Goal: Task Accomplishment & Management: Manage account settings

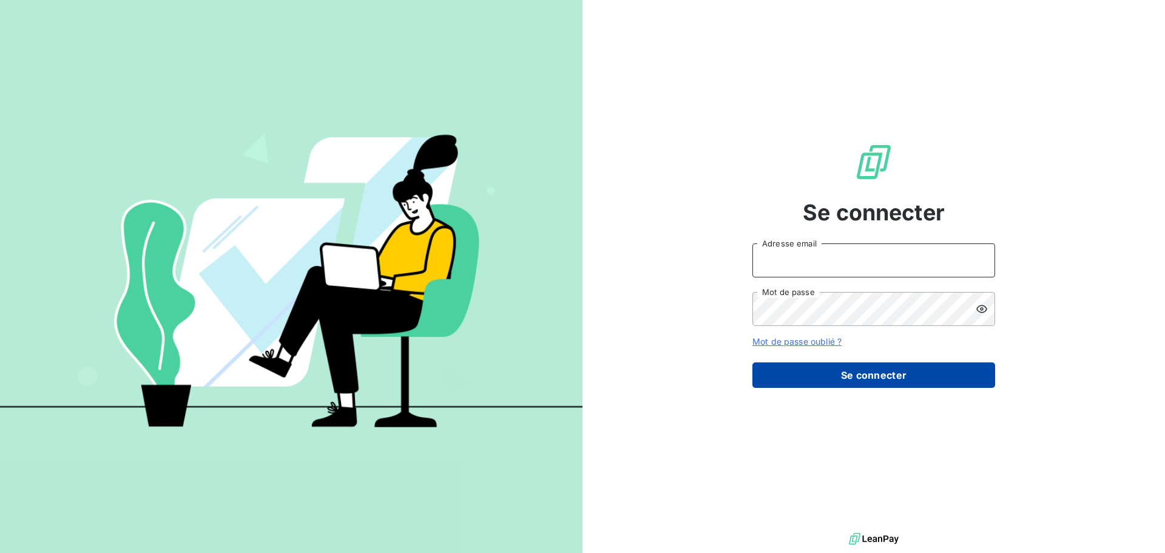
type input "[EMAIL_ADDRESS][DOMAIN_NAME]"
click at [926, 372] on button "Se connecter" at bounding box center [873, 374] width 243 height 25
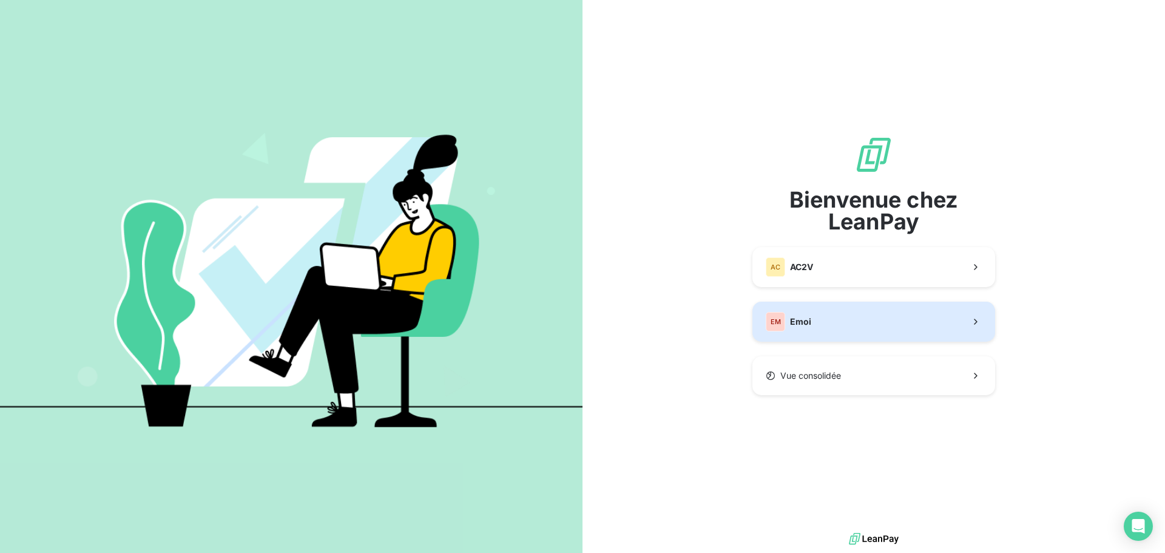
click at [886, 338] on button "EM Emoi" at bounding box center [873, 321] width 243 height 40
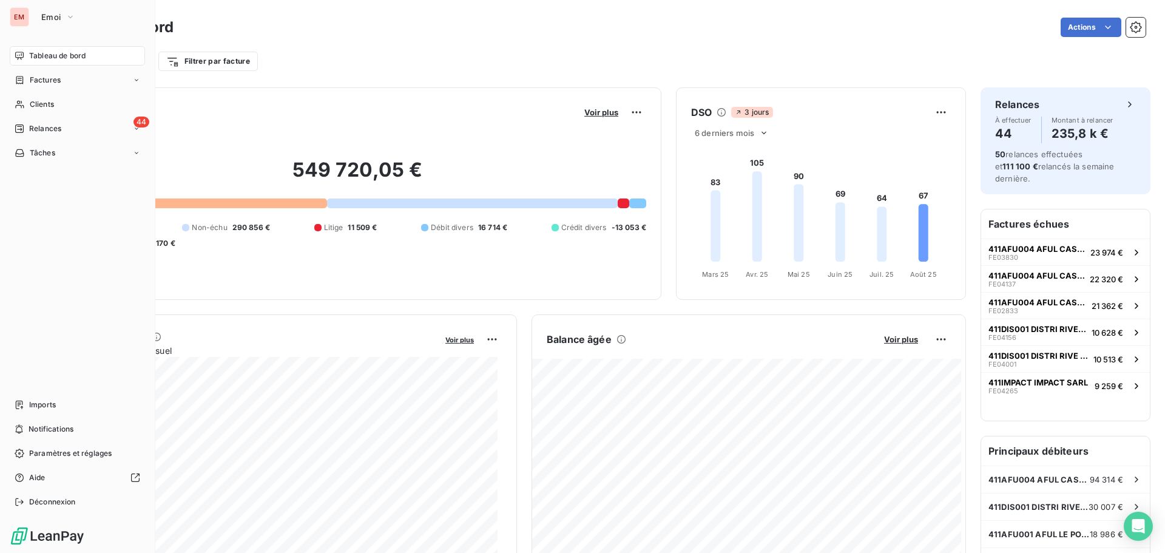
click at [35, 118] on nav "Tableau de bord Factures Clients 44 Relances Tâches" at bounding box center [77, 104] width 135 height 116
click at [35, 119] on div "44 Relances" at bounding box center [77, 128] width 135 height 19
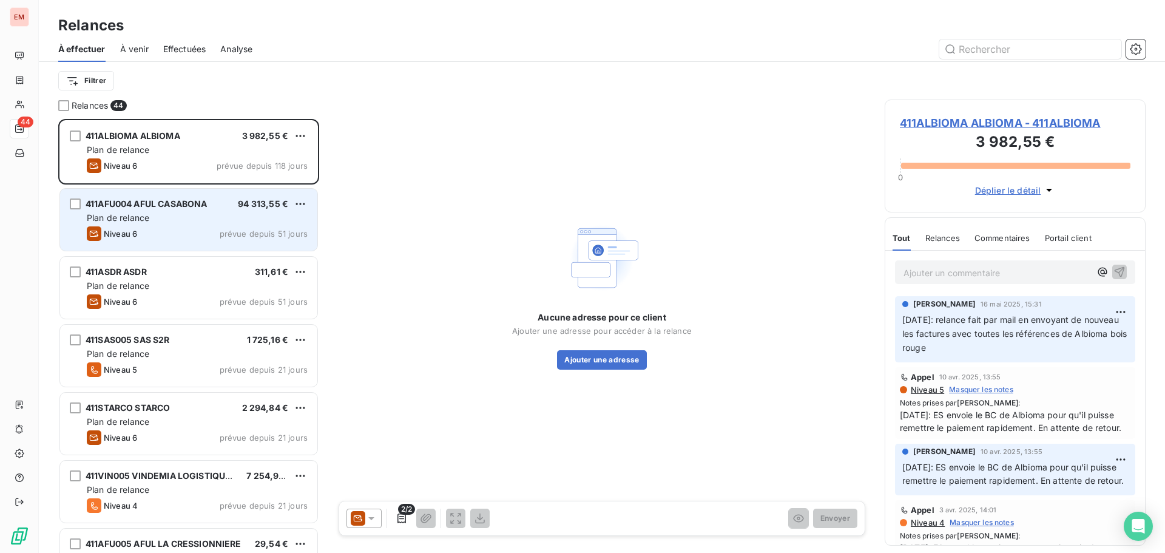
click at [182, 204] on span "411AFU004 AFUL CASABONA" at bounding box center [146, 203] width 121 height 10
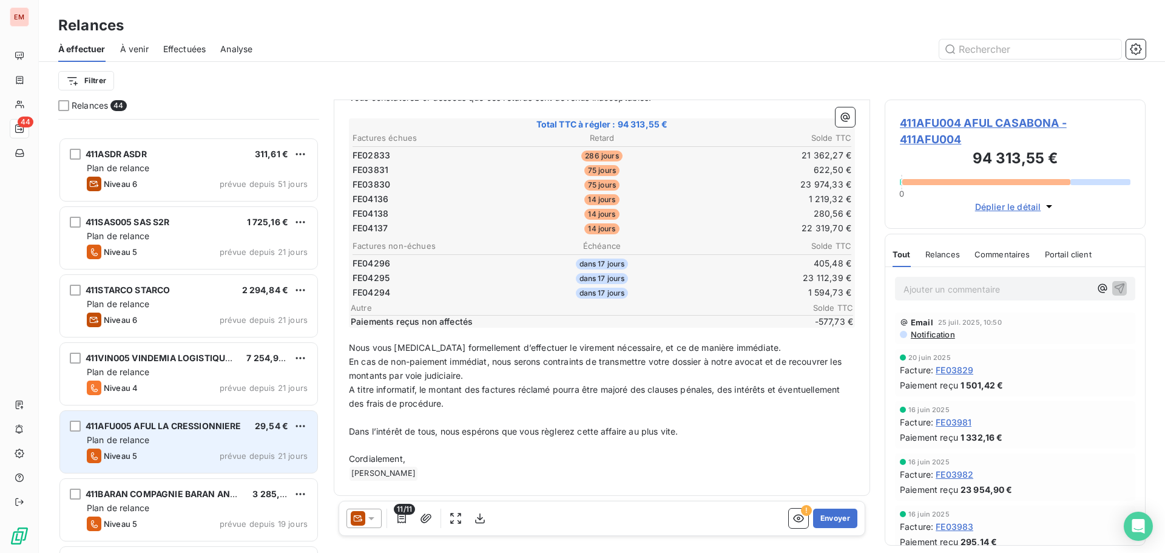
scroll to position [243, 0]
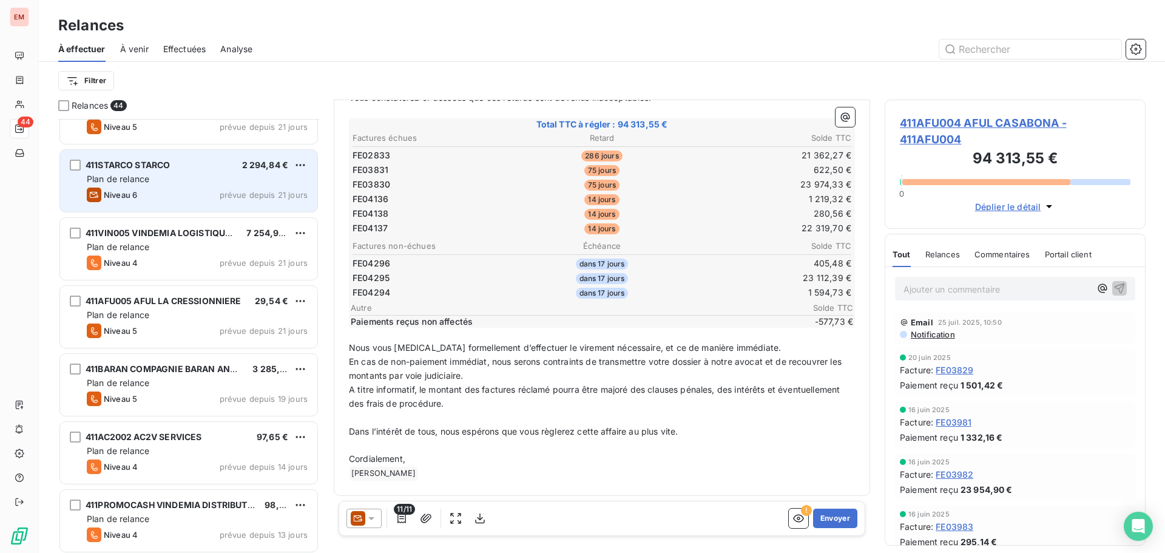
click at [140, 198] on div "Niveau 6 prévue depuis 21 jours" at bounding box center [197, 194] width 221 height 15
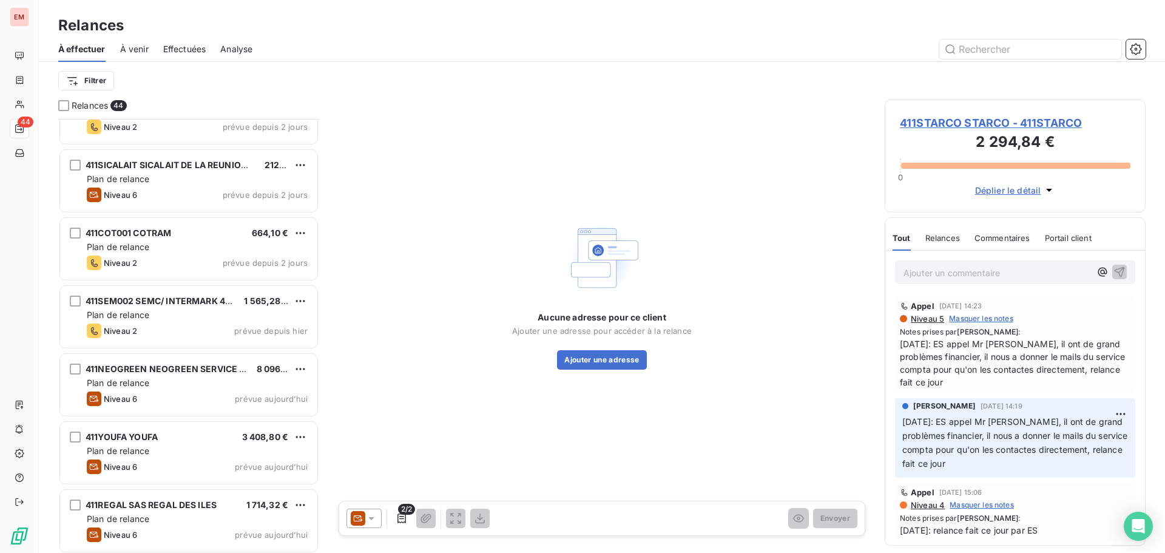
scroll to position [2556, 0]
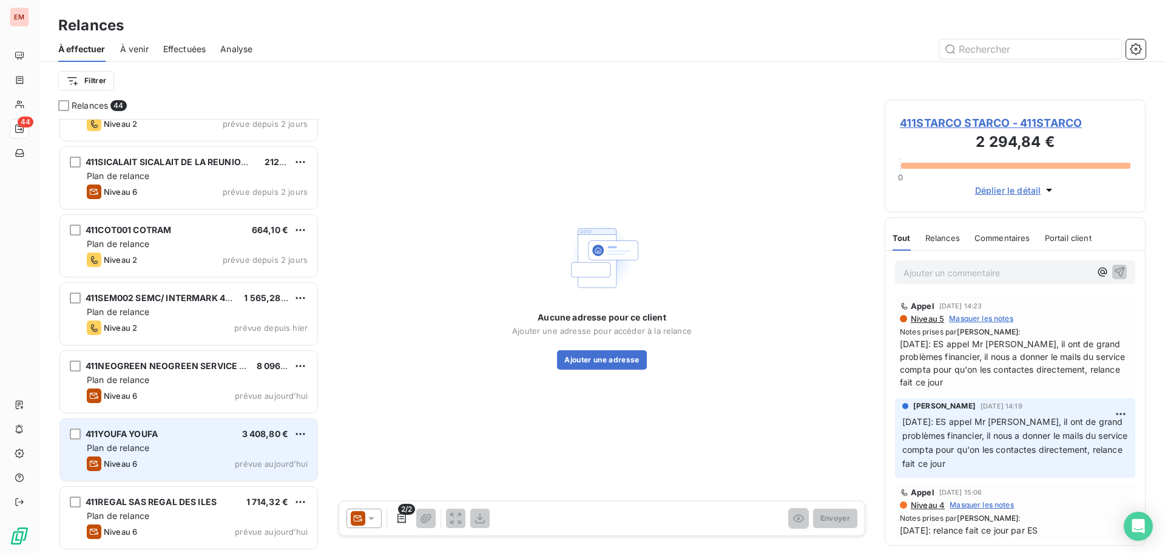
click at [154, 451] on div "Plan de relance" at bounding box center [197, 448] width 221 height 12
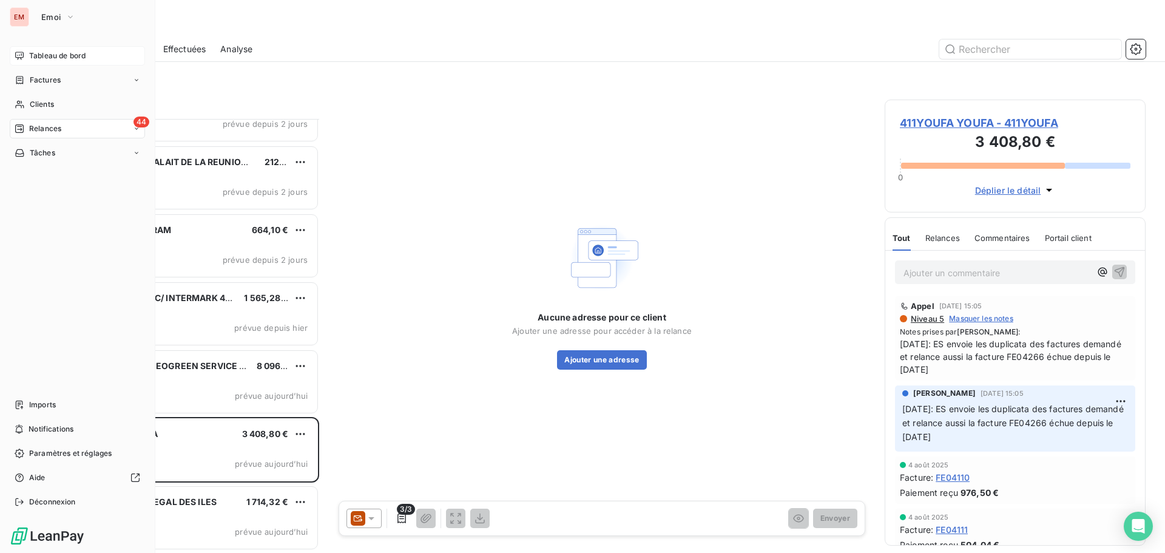
click at [62, 56] on span "Tableau de bord" at bounding box center [57, 55] width 56 height 11
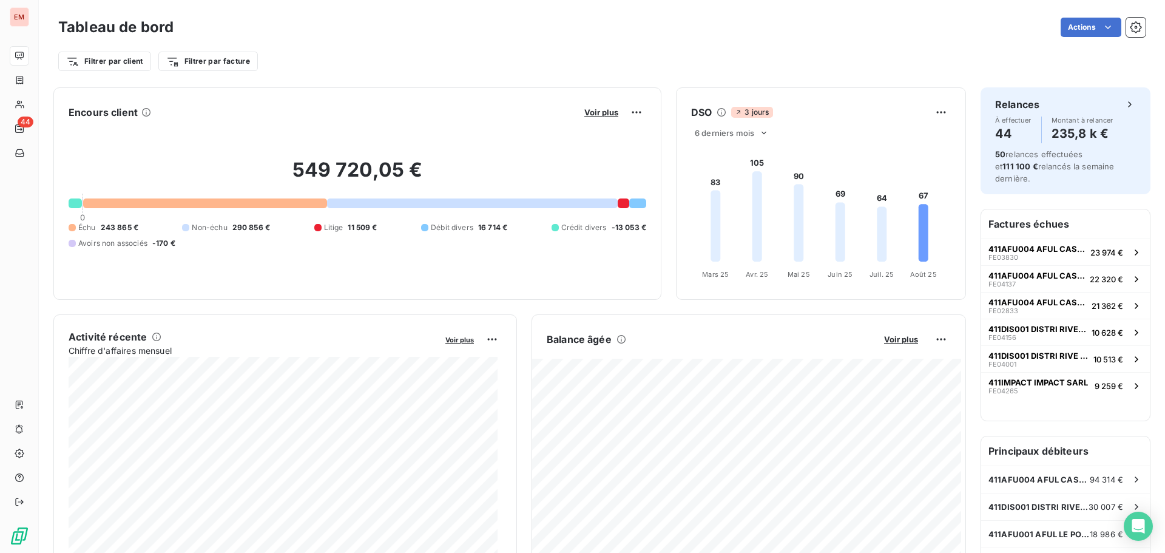
click at [520, 520] on div "Activité récente Chiffre d'affaires mensuel Voir plus Balance âgée Voir plus 33…" at bounding box center [509, 450] width 912 height 273
